Goal: Navigation & Orientation: Go to known website

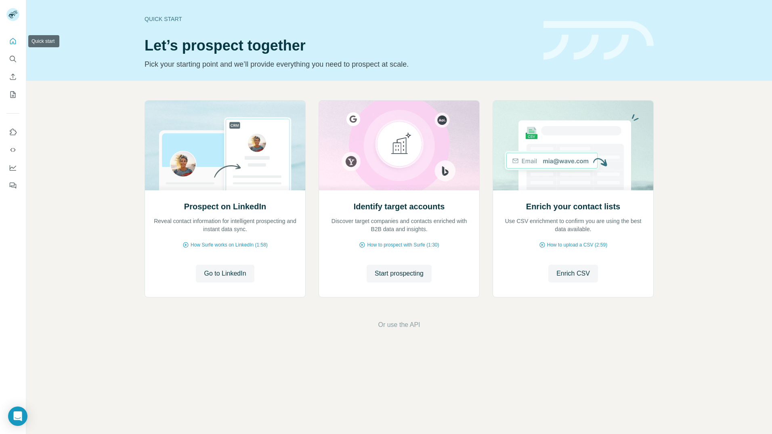
click at [14, 45] on icon "Quick start" at bounding box center [13, 41] width 8 height 8
click at [11, 60] on icon "Search" at bounding box center [12, 58] width 5 height 5
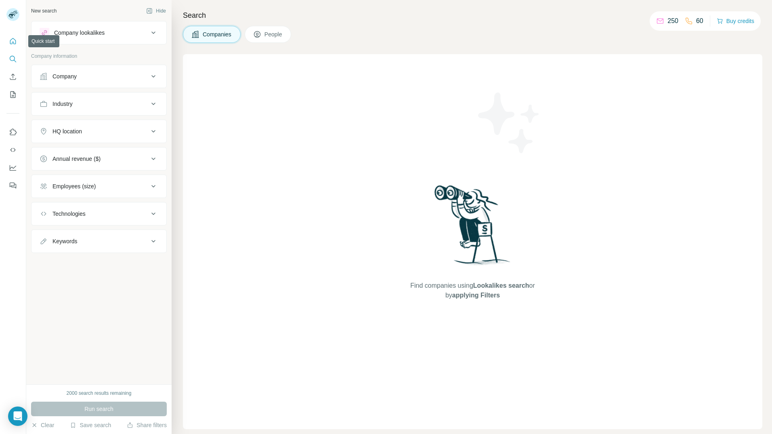
click at [18, 39] on button "Quick start" at bounding box center [12, 41] width 13 height 15
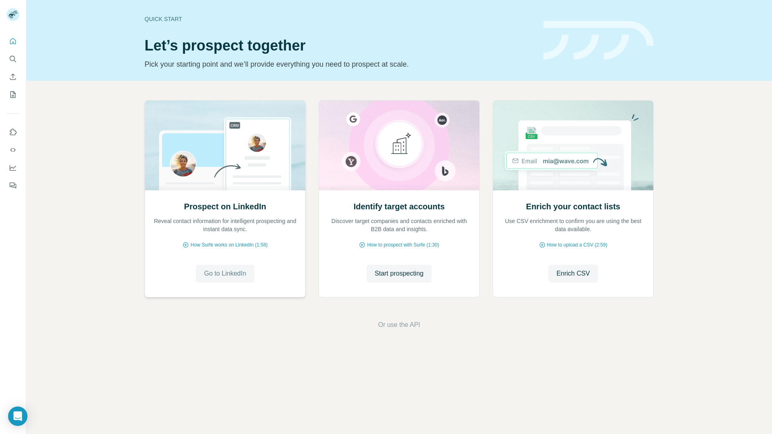
click at [229, 277] on span "Go to LinkedIn" at bounding box center [225, 274] width 42 height 10
